Goal: Transaction & Acquisition: Obtain resource

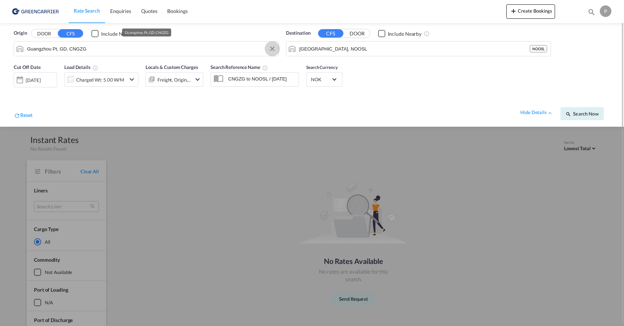
drag, startPoint x: 273, startPoint y: 48, endPoint x: 128, endPoint y: 45, distance: 144.8
click at [273, 48] on button "Clear Input" at bounding box center [272, 48] width 11 height 11
click at [124, 45] on input "Search by Port" at bounding box center [151, 48] width 248 height 11
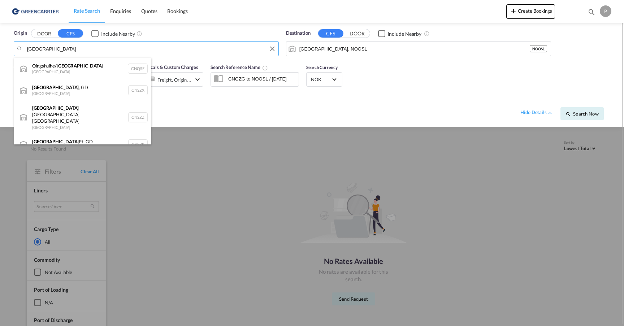
drag, startPoint x: 124, startPoint y: 45, endPoint x: 92, endPoint y: 89, distance: 53.8
click at [93, 88] on div "[GEOGRAPHIC_DATA] , GD [GEOGRAPHIC_DATA] CNSZX" at bounding box center [82, 90] width 137 height 22
type input "[GEOGRAPHIC_DATA], GD, CNSZX"
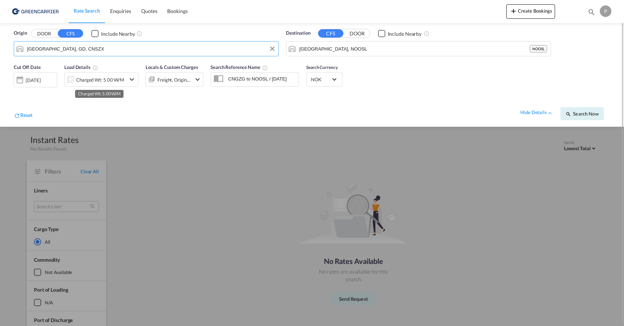
click at [94, 78] on div "Charged Wt: 5.00 W/M" at bounding box center [100, 80] width 48 height 10
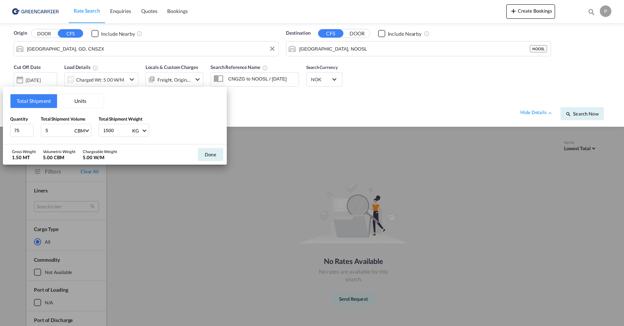
click at [59, 128] on input "5" at bounding box center [59, 130] width 29 height 12
type input "1.274"
click at [112, 130] on input "1500" at bounding box center [116, 130] width 29 height 12
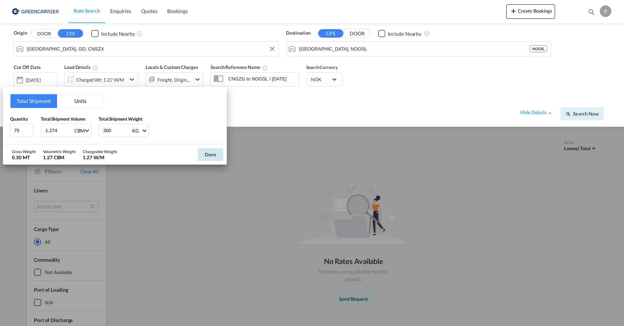
type input "300"
click at [201, 151] on button "Done" at bounding box center [210, 154] width 25 height 13
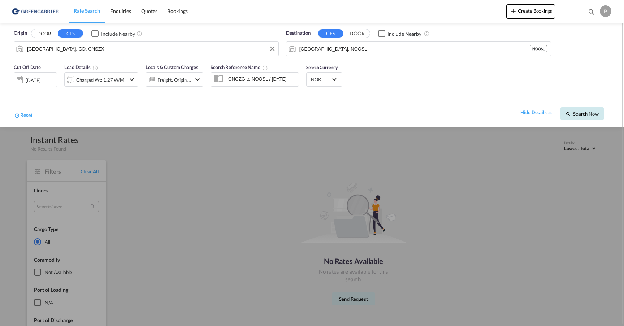
click at [585, 117] on button "Search Now" at bounding box center [581, 113] width 43 height 13
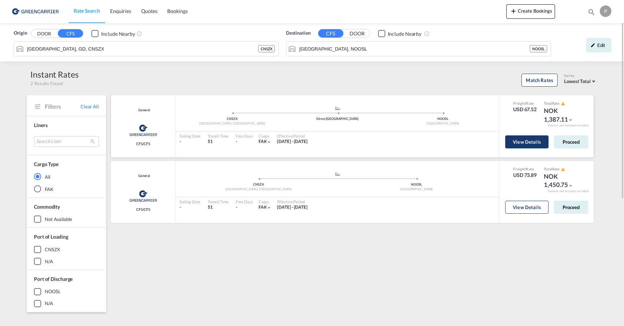
click at [525, 141] on button "View Details" at bounding box center [526, 141] width 43 height 13
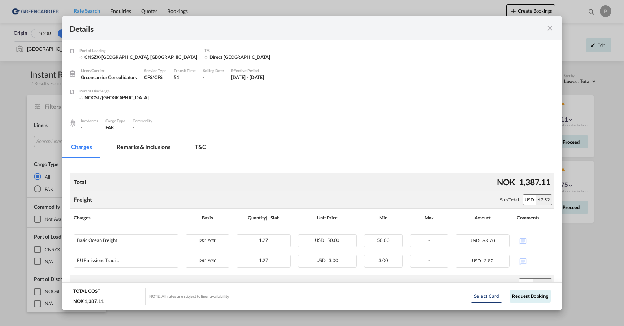
drag, startPoint x: 549, startPoint y: 29, endPoint x: 545, endPoint y: 34, distance: 7.2
click at [549, 29] on md-icon "icon-close fg-AAA8AD m-0 cursor" at bounding box center [549, 28] width 9 height 9
